Goal: Transaction & Acquisition: Purchase product/service

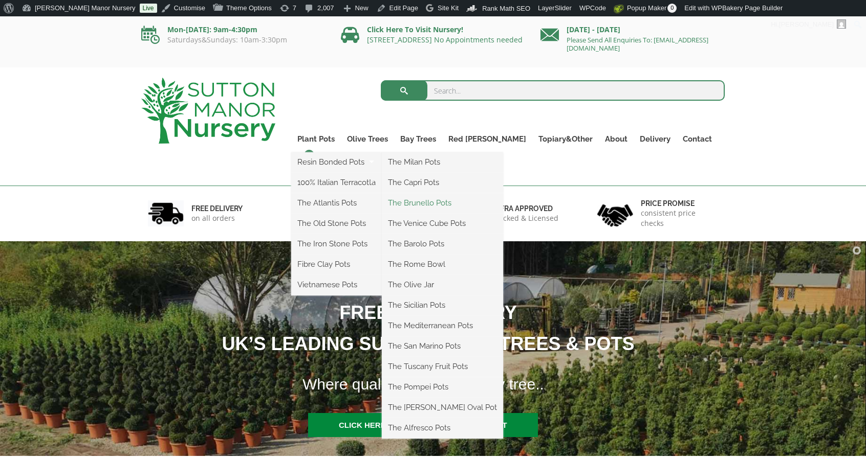
click at [457, 201] on link "The Brunello Pots" at bounding box center [442, 202] width 121 height 15
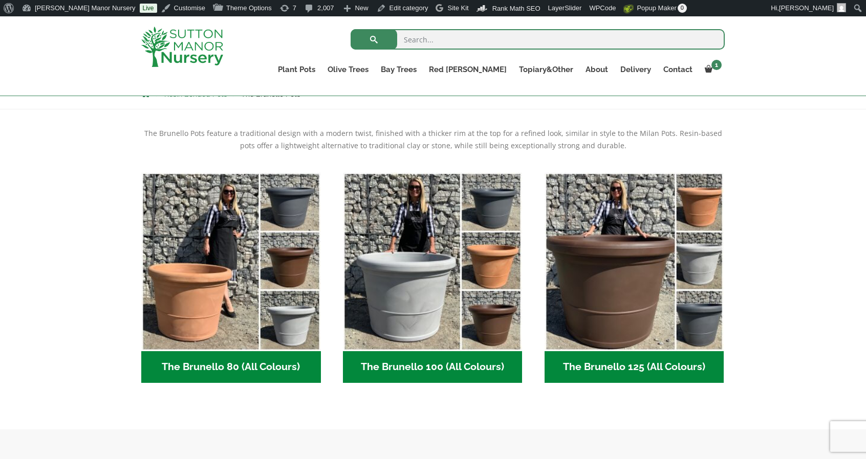
scroll to position [237, 0]
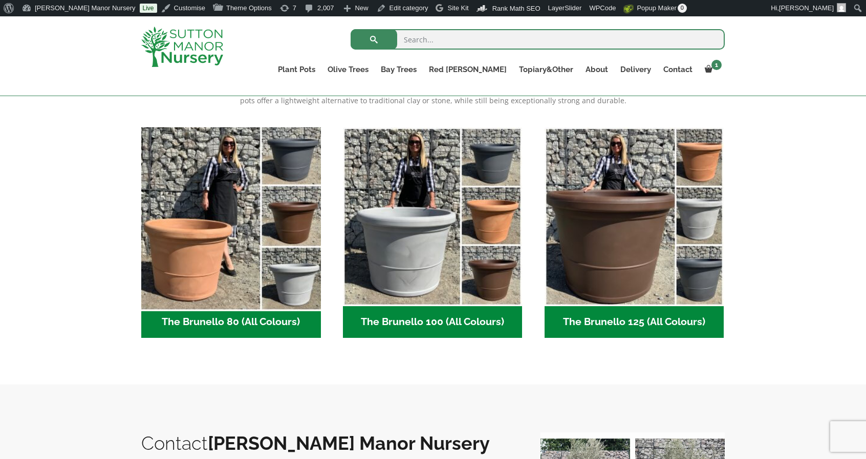
click at [284, 213] on img "Visit product category The Brunello 80 (All Colours)" at bounding box center [231, 217] width 188 height 188
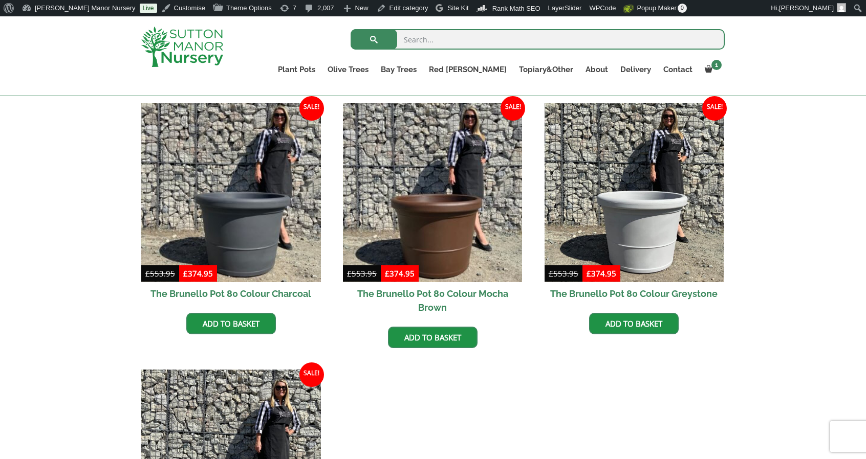
scroll to position [255, 0]
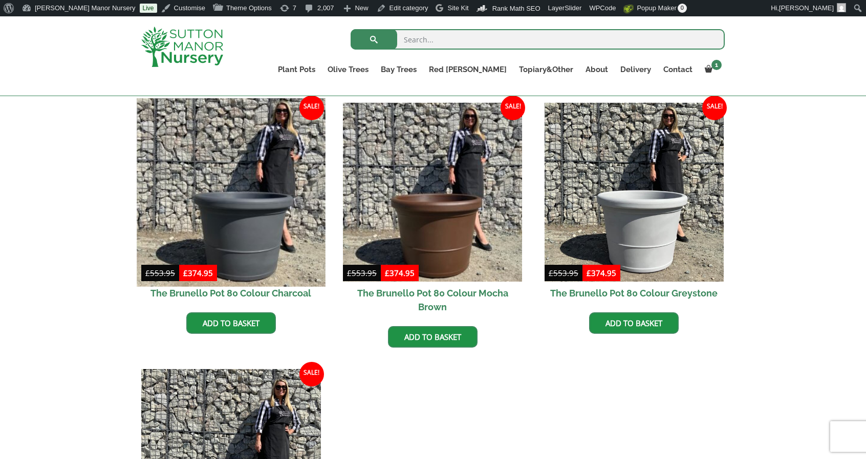
click at [261, 225] on img at bounding box center [231, 192] width 188 height 188
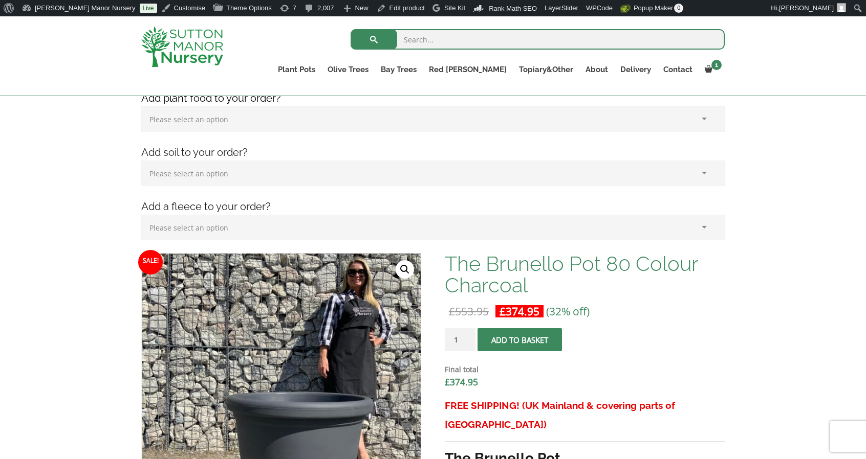
scroll to position [163, 0]
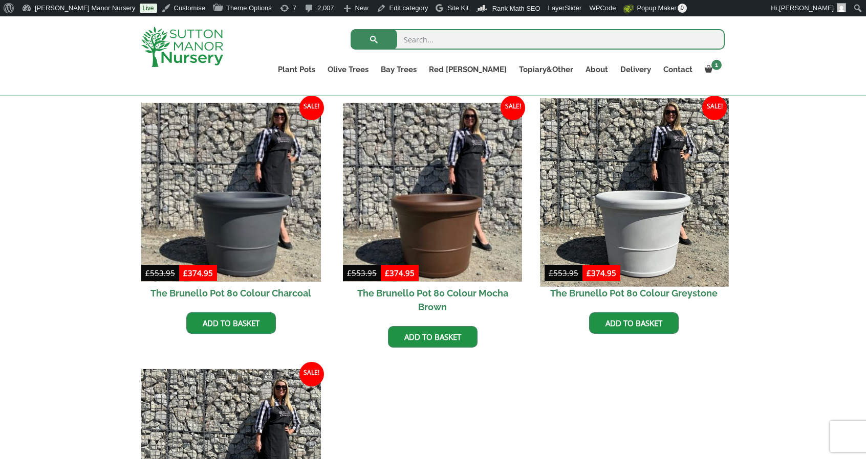
click at [680, 168] on img at bounding box center [634, 192] width 188 height 188
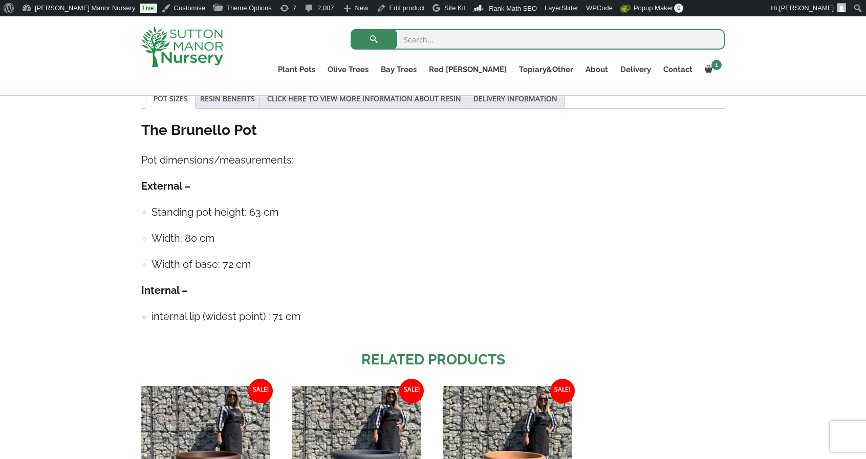
scroll to position [784, 0]
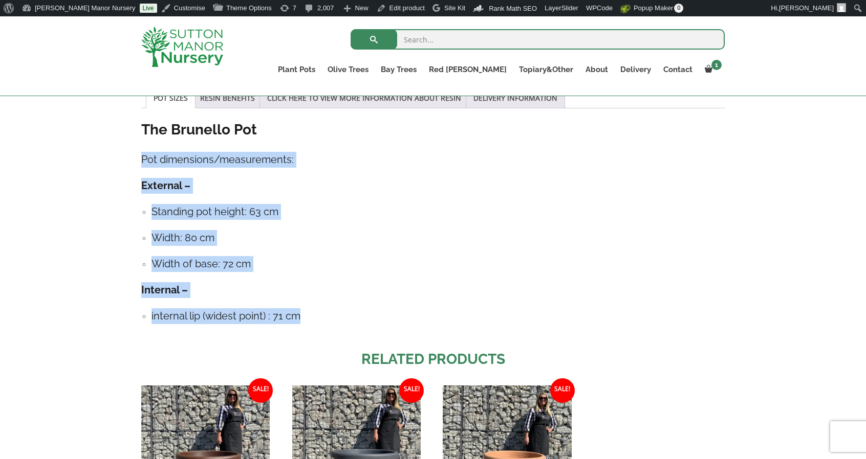
drag, startPoint x: 139, startPoint y: 126, endPoint x: 310, endPoint y: 278, distance: 229.1
click at [310, 278] on div "Add plant food to your order? Please select an option (x1) 1k Bag (£15.00) (x2)…" at bounding box center [433, 54] width 599 height 1187
copy div "Pot dimensions/measurements: External – Standing pot height: 63 cm Width: 80 cm…"
